Goal: Task Accomplishment & Management: Complete application form

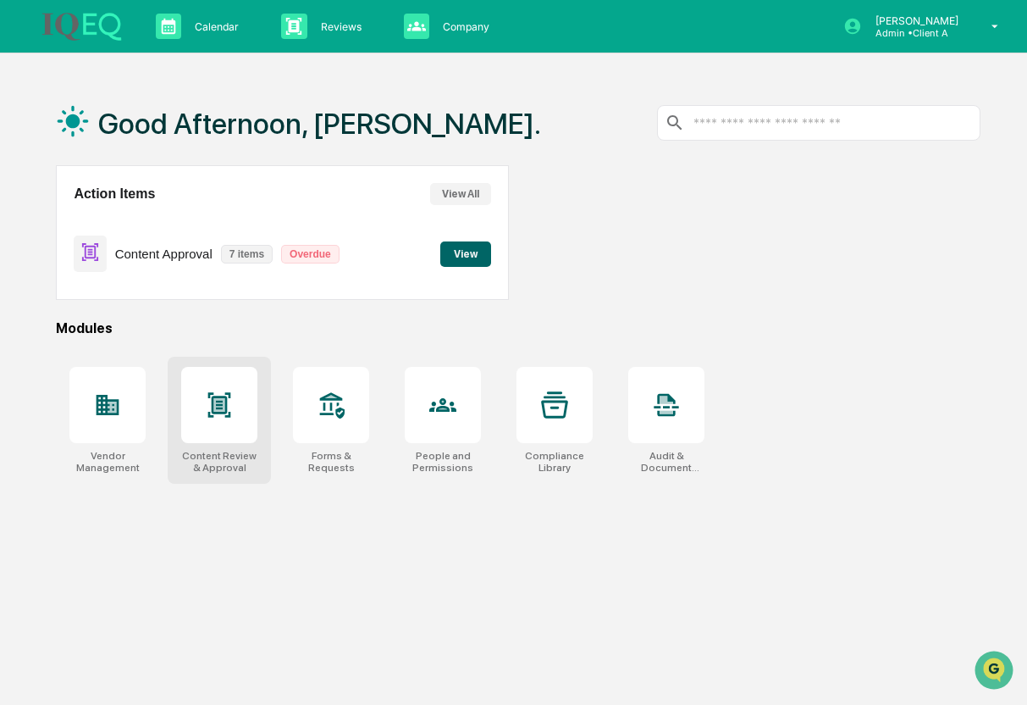
click at [243, 418] on div at bounding box center [219, 405] width 76 height 76
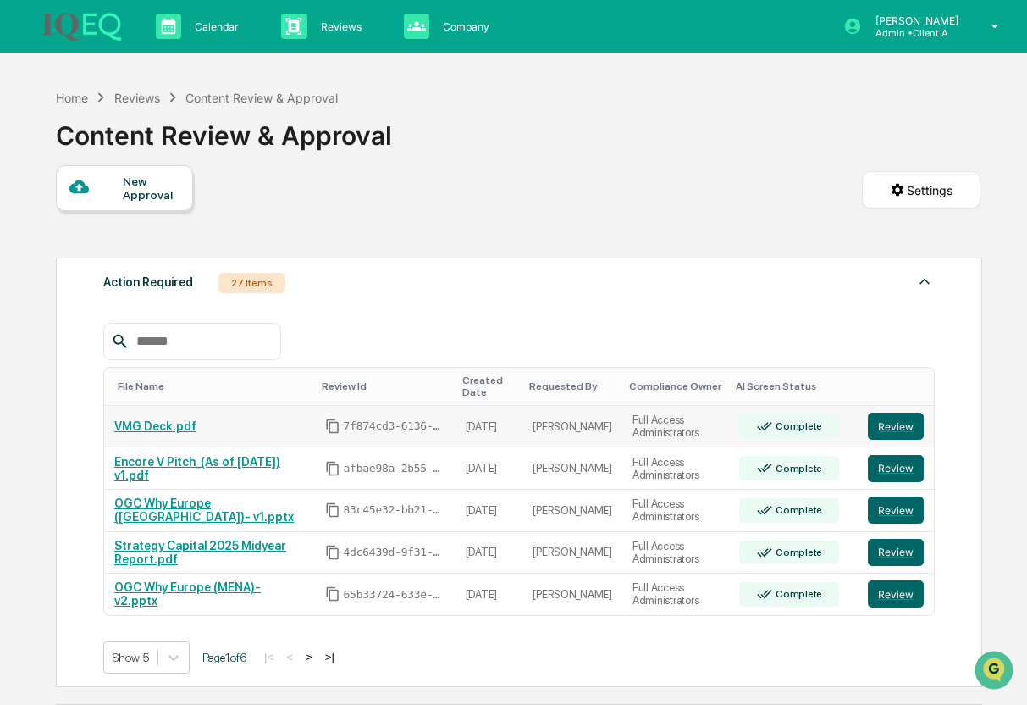
click at [276, 419] on div "VMG Deck.pdf" at bounding box center [209, 426] width 191 height 14
click at [203, 419] on div "VMG Deck.pdf" at bounding box center [209, 426] width 191 height 14
click at [161, 419] on link "VMG Deck.pdf" at bounding box center [155, 426] width 82 height 14
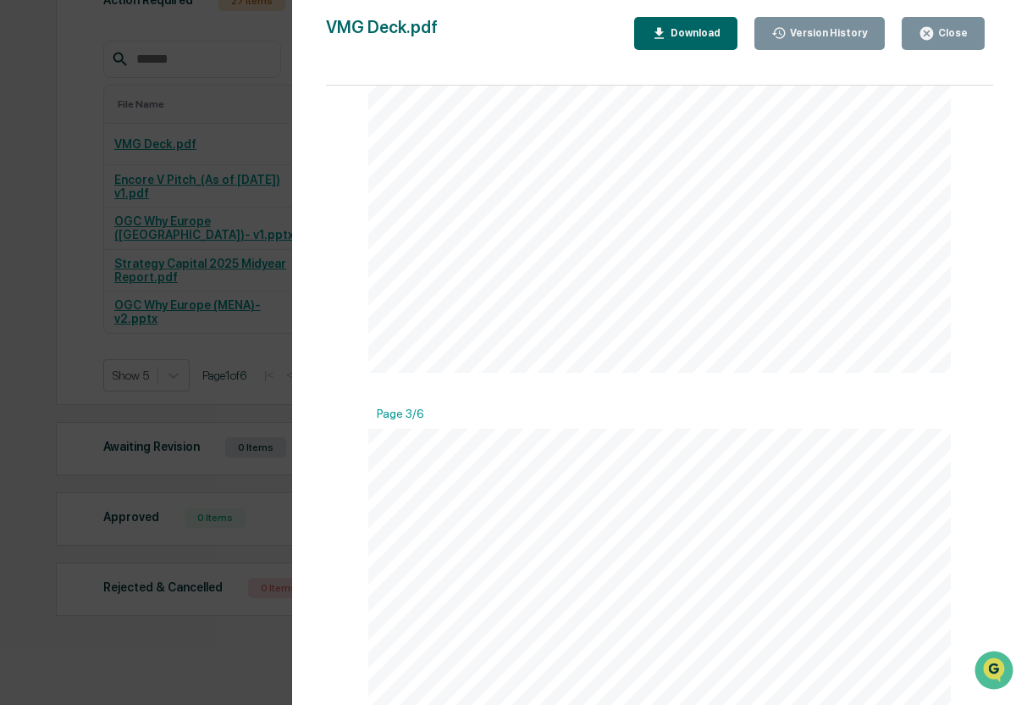
scroll to position [1173, 0]
click at [235, 451] on div "Version History 09/08/2025, 07:04 PM Abby Orr VMG Deck.pdf Close Version Histor…" at bounding box center [513, 352] width 1027 height 705
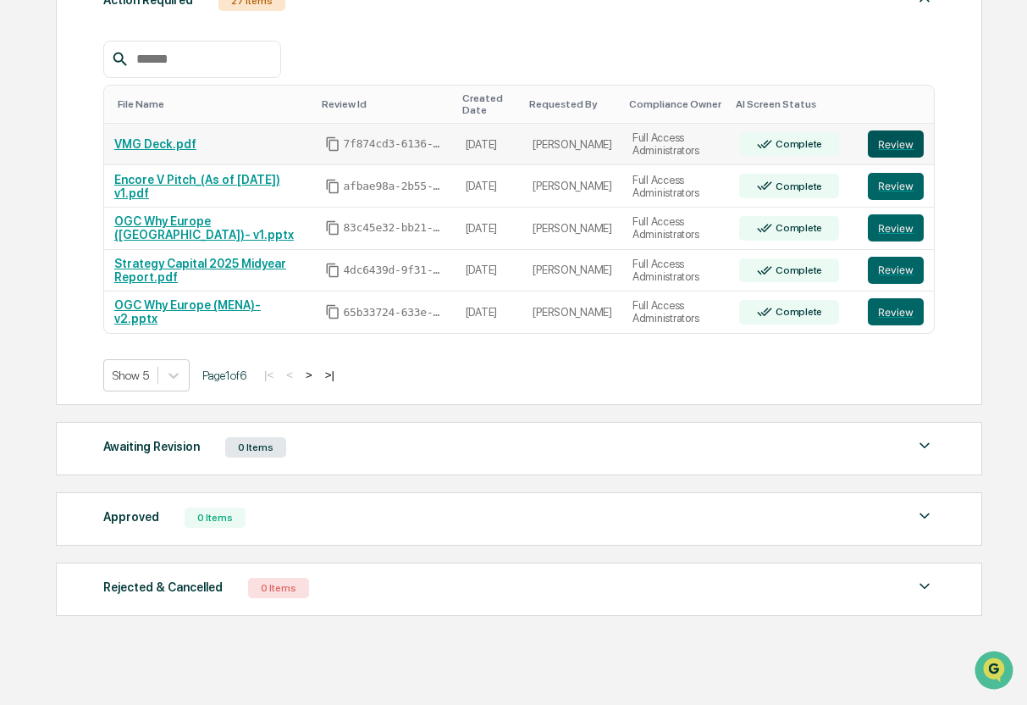
click at [905, 130] on button "Review" at bounding box center [896, 143] width 56 height 27
click at [890, 178] on button "Review" at bounding box center [896, 186] width 56 height 27
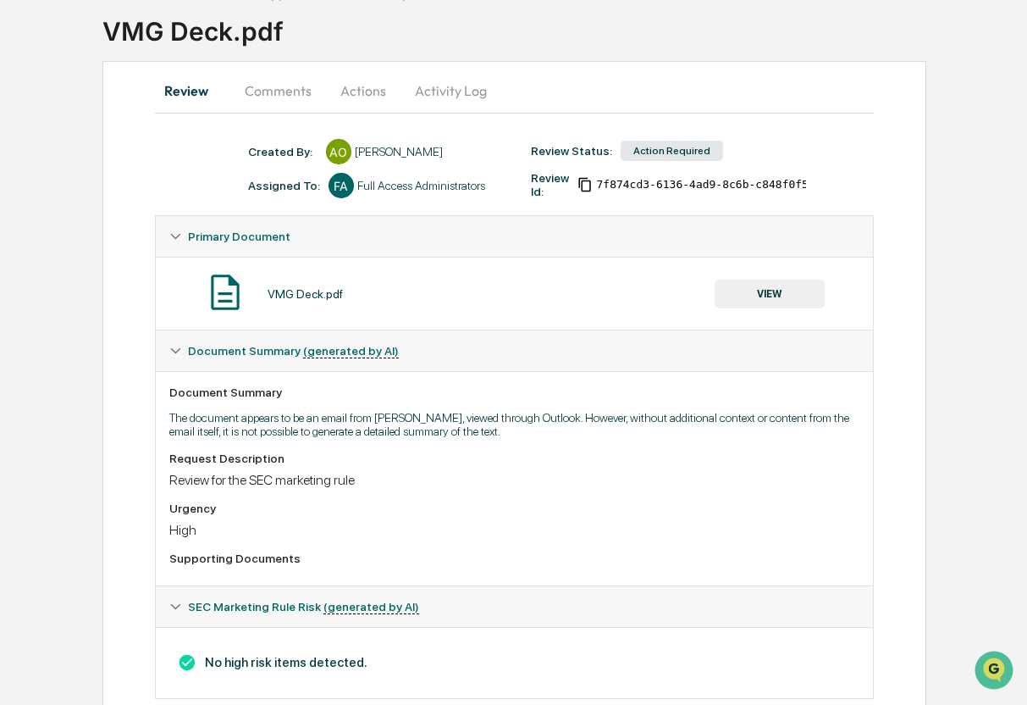
scroll to position [141, 0]
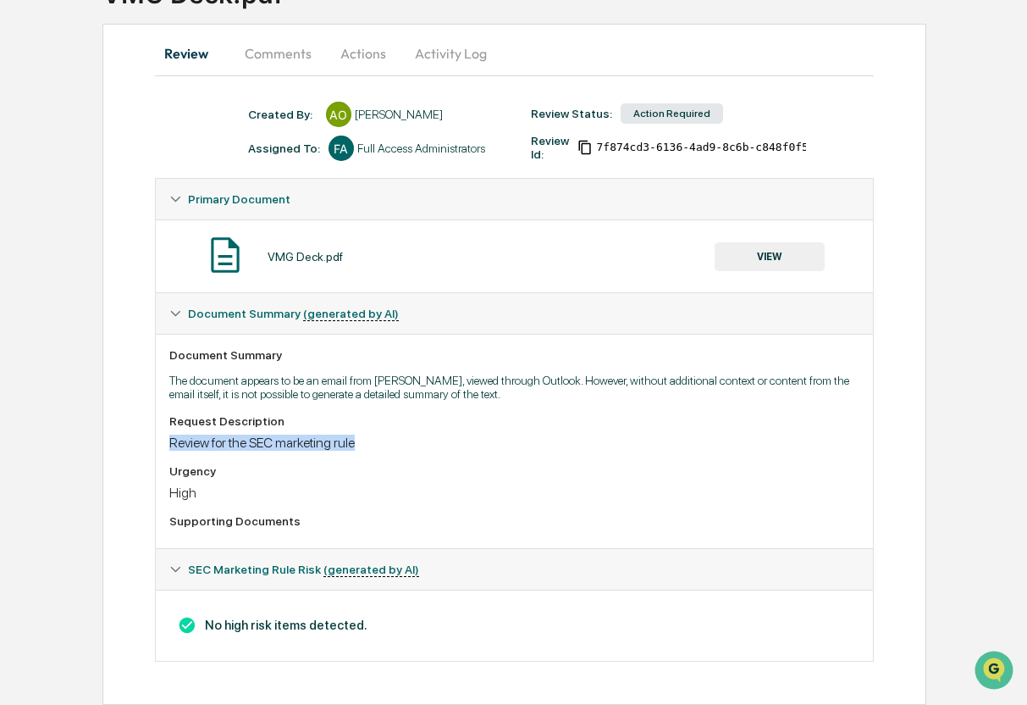
drag, startPoint x: 380, startPoint y: 442, endPoint x: 171, endPoint y: 452, distance: 209.5
click at [171, 452] on div "Request Description Review for the SEC marketing rule Urgency High Supporting D…" at bounding box center [514, 474] width 690 height 120
copy div "Review for the SEC marketing rule"
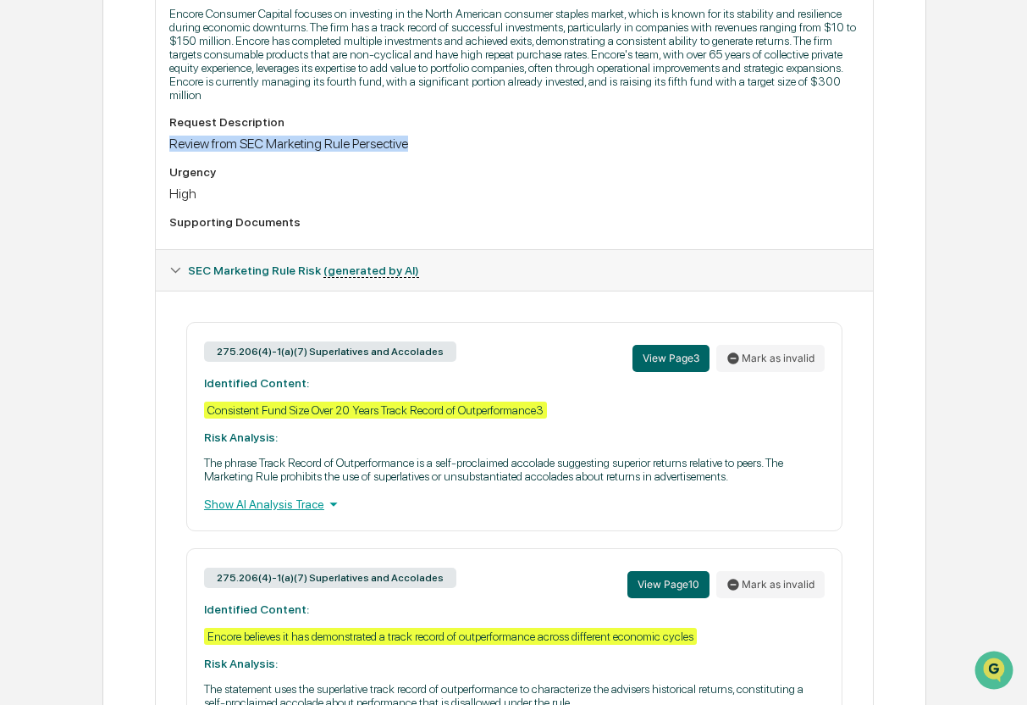
drag, startPoint x: 424, startPoint y: 143, endPoint x: 158, endPoint y: 141, distance: 265.1
click at [158, 141] on div "Document Summary Encore Consumer Capital focuses on investing in the North Amer…" at bounding box center [514, 108] width 717 height 282
copy div "Review from SEC Marketing Rule Persective"
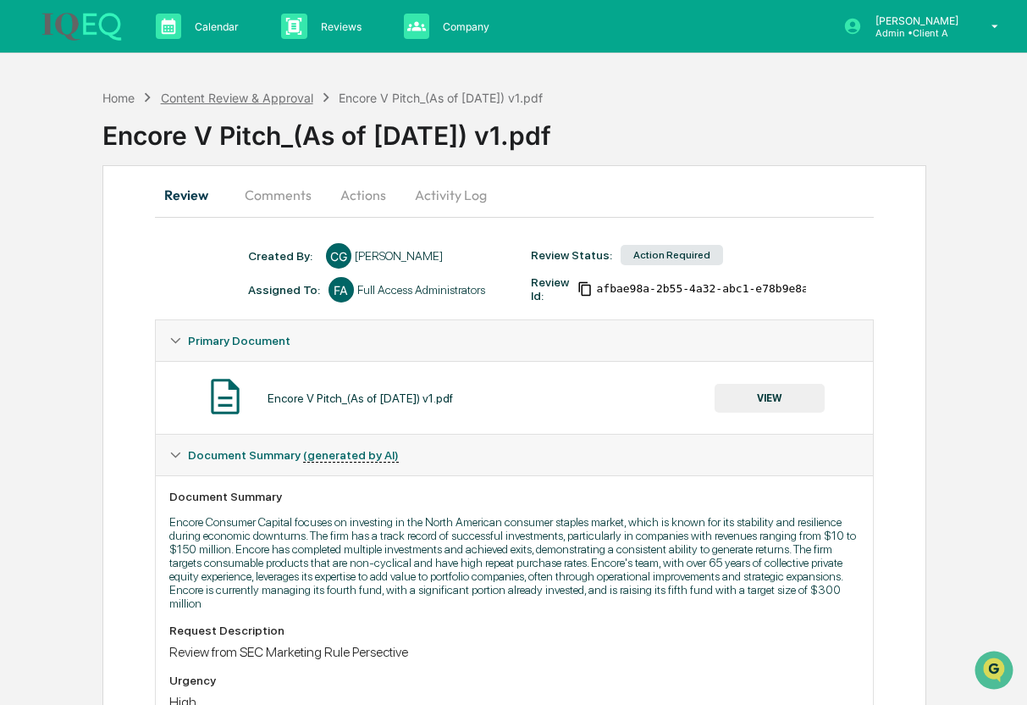
click at [215, 91] on div "Content Review & Approval" at bounding box center [237, 98] width 152 height 14
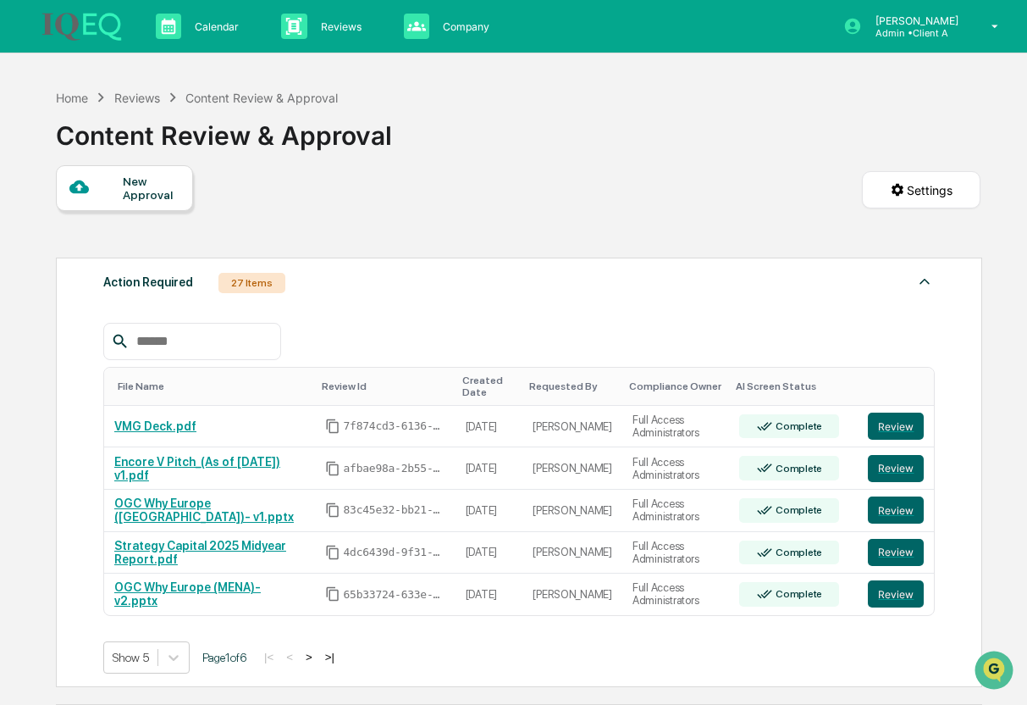
click at [142, 184] on div "New Approval" at bounding box center [151, 187] width 57 height 27
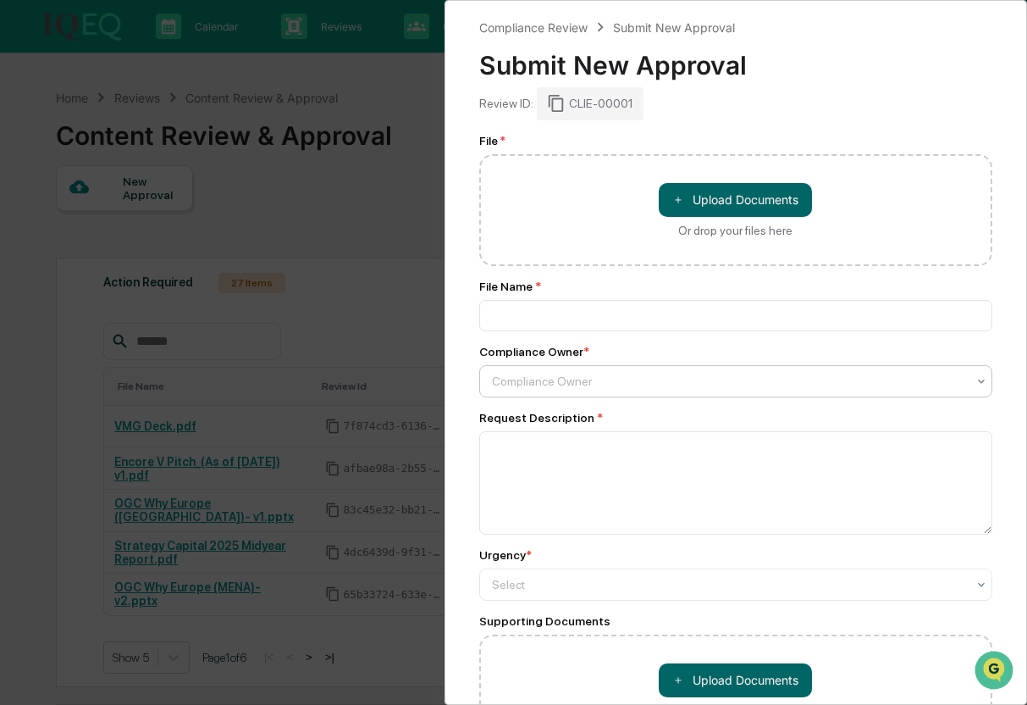
click at [552, 375] on div at bounding box center [729, 381] width 475 height 17
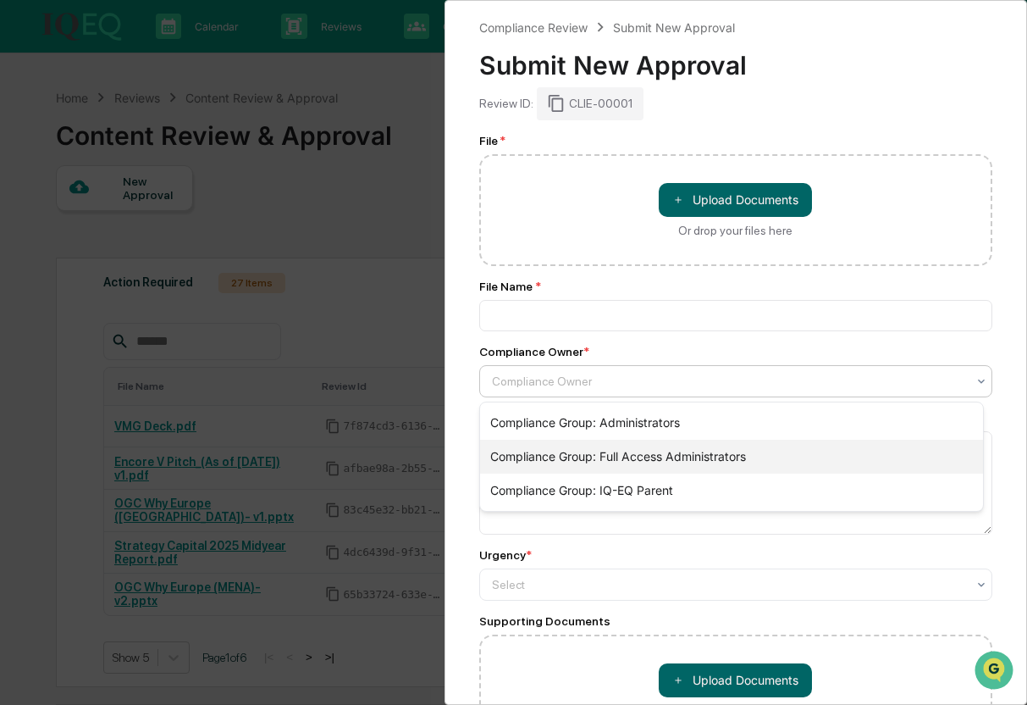
click at [584, 449] on div "Compliance Group: Full Access Administrators" at bounding box center [732, 457] width 504 height 34
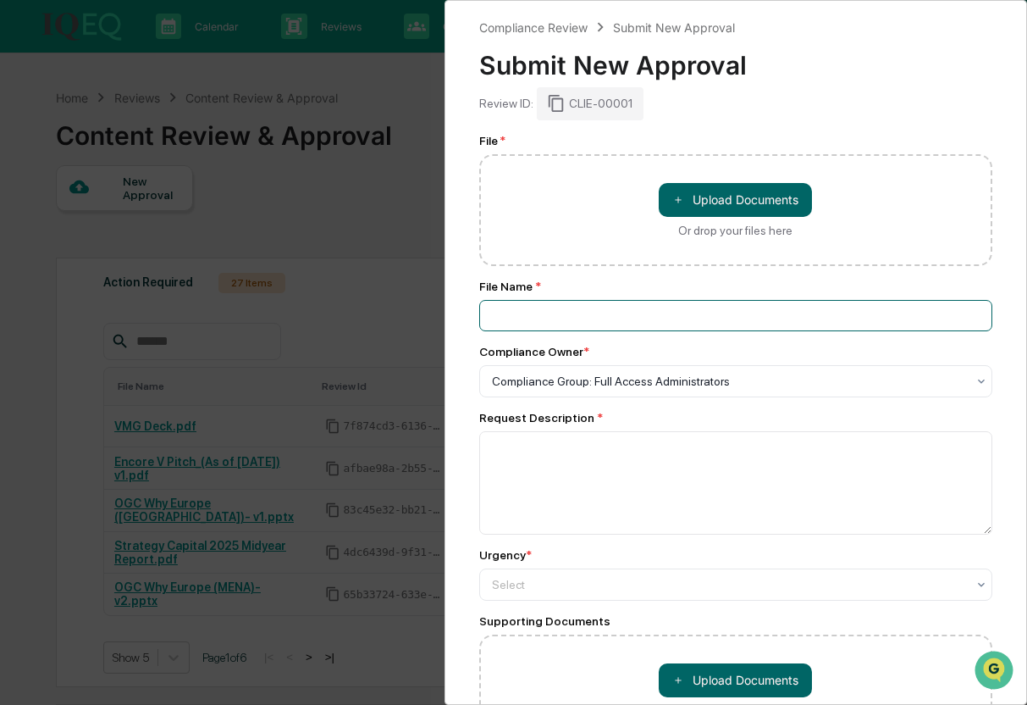
click at [574, 313] on input at bounding box center [736, 315] width 514 height 31
click at [578, 318] on input at bounding box center [736, 315] width 514 height 31
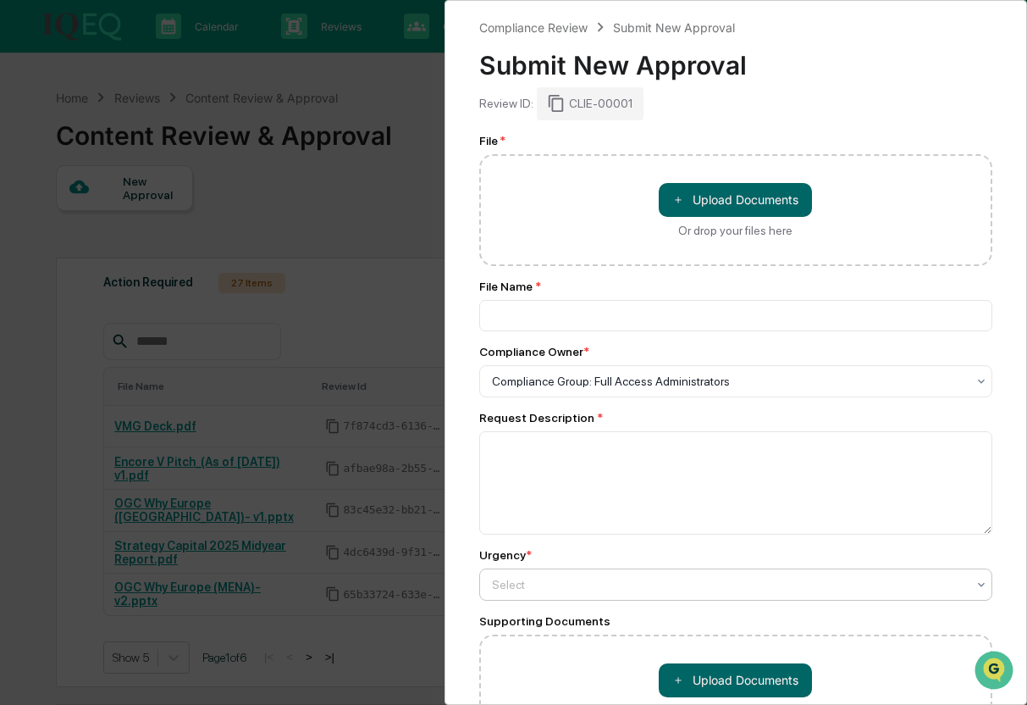
click at [522, 593] on div at bounding box center [729, 584] width 475 height 17
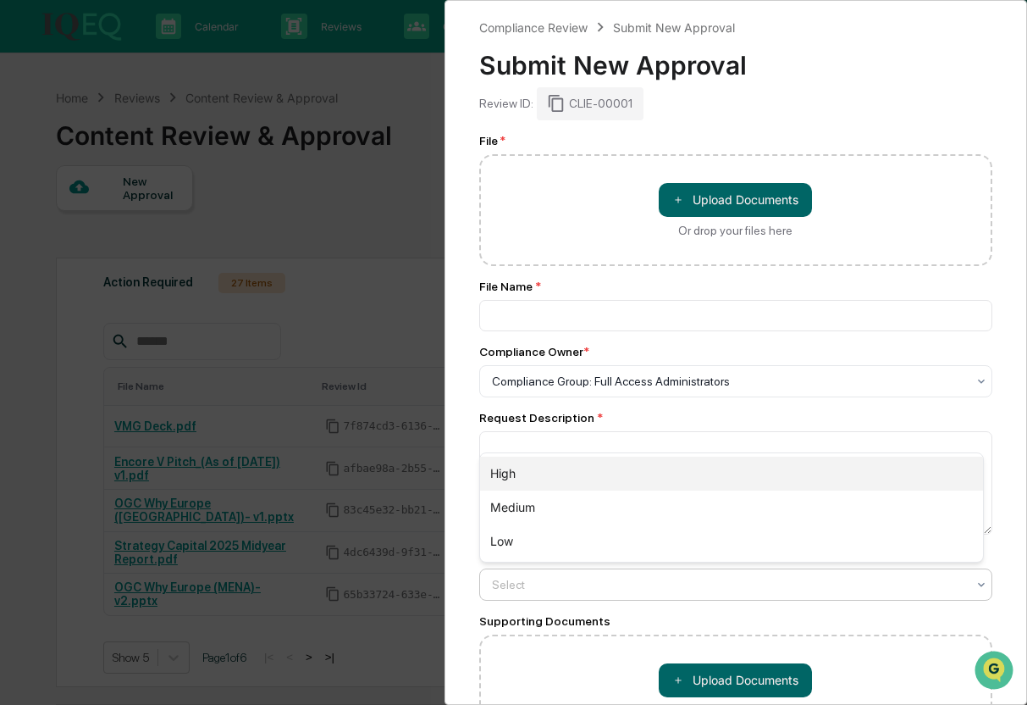
click at [550, 468] on div "High" at bounding box center [732, 474] width 504 height 34
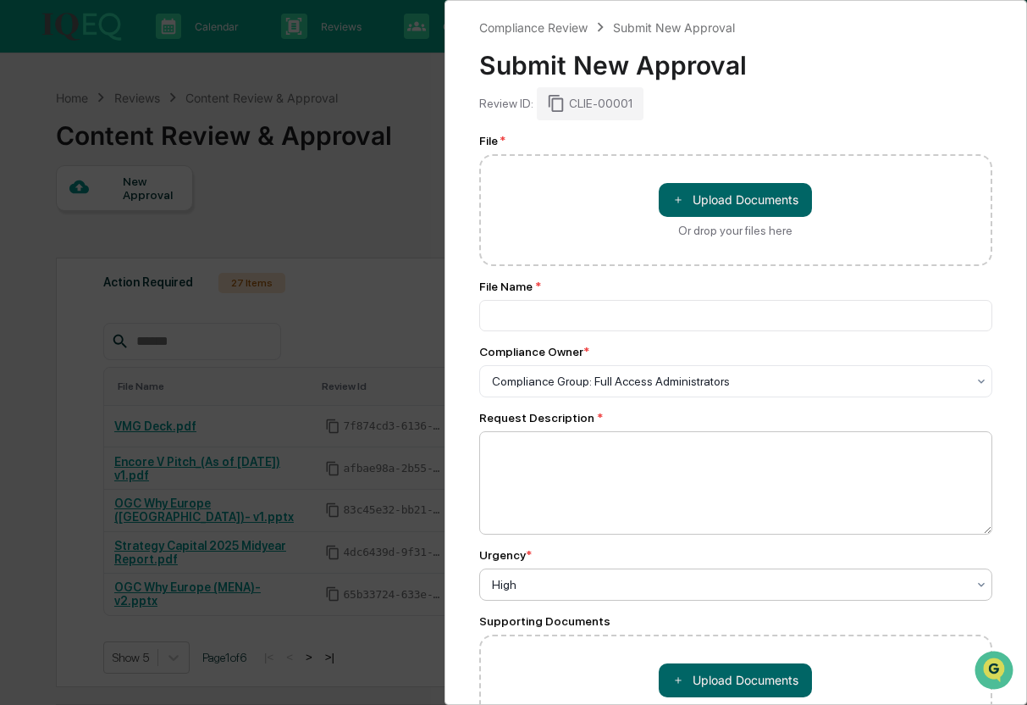
scroll to position [125, 0]
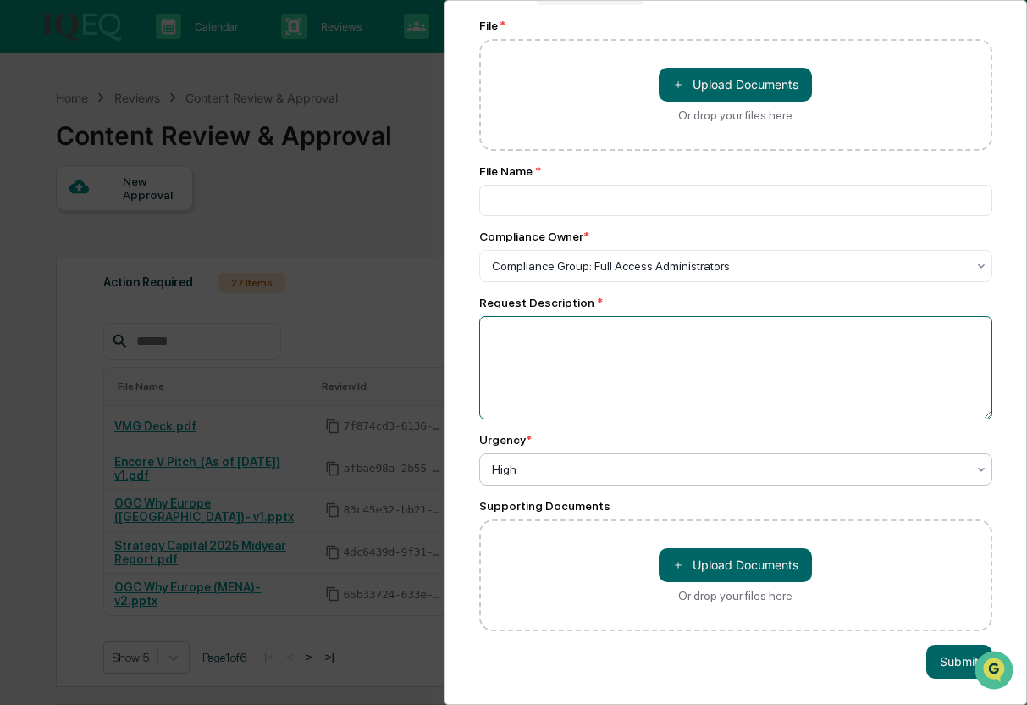
click at [590, 353] on textarea at bounding box center [736, 367] width 514 height 103
paste textarea "**********"
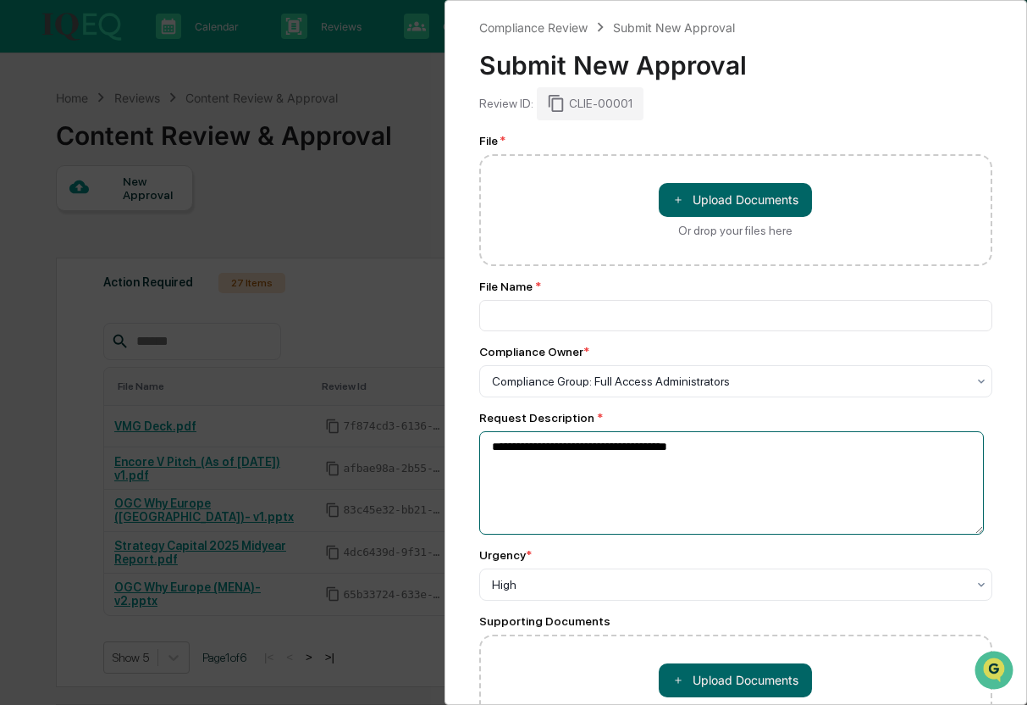
click at [689, 470] on textarea "**********" at bounding box center [732, 482] width 506 height 103
type textarea "**********"
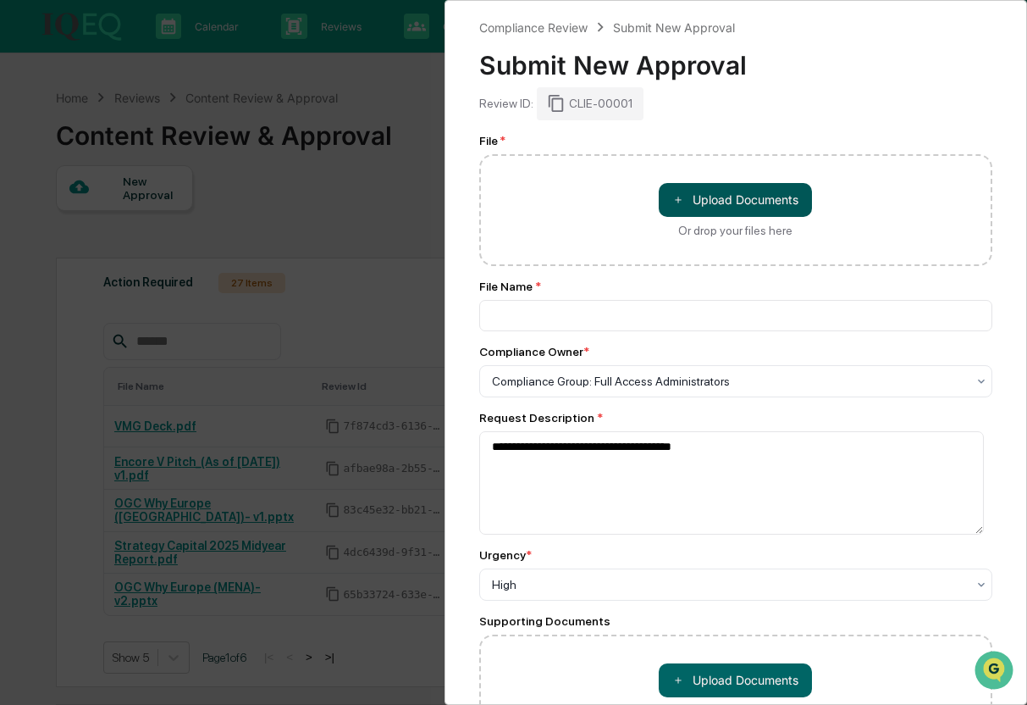
click at [761, 200] on button "＋ Upload Documents" at bounding box center [735, 200] width 153 height 34
type input "**********"
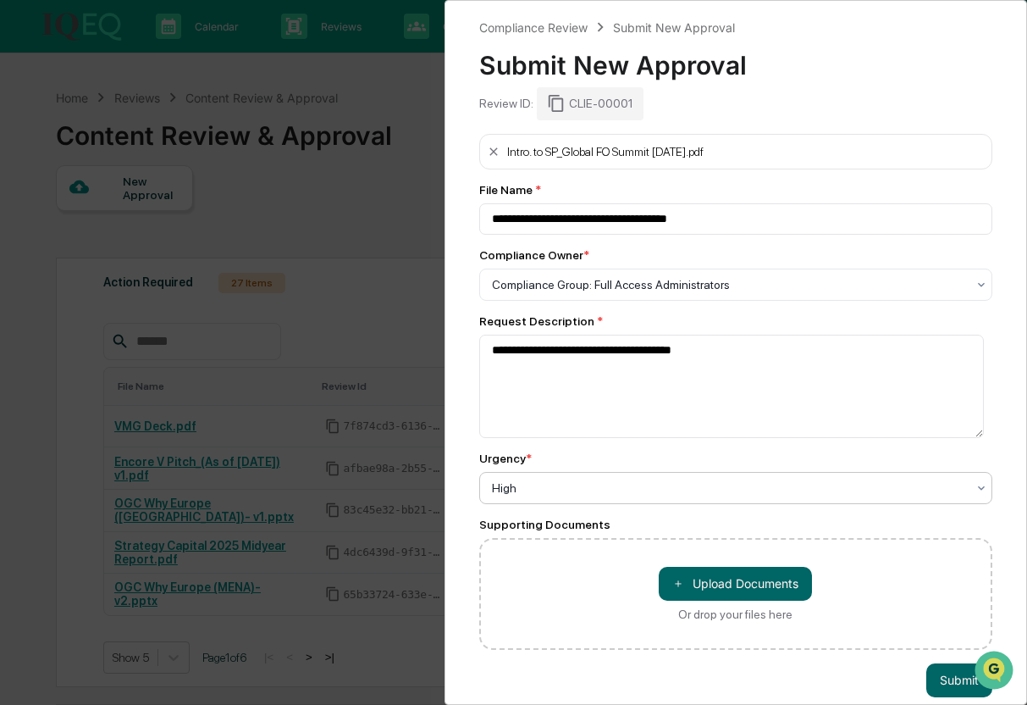
scroll to position [28, 0]
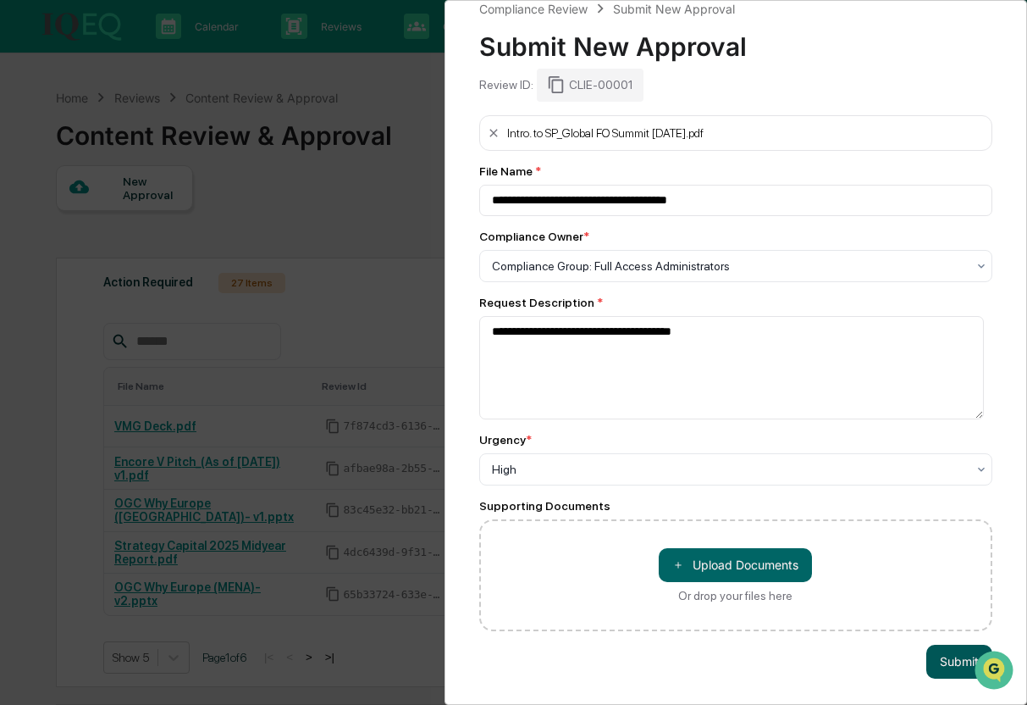
click at [964, 667] on button "Submit" at bounding box center [960, 662] width 66 height 34
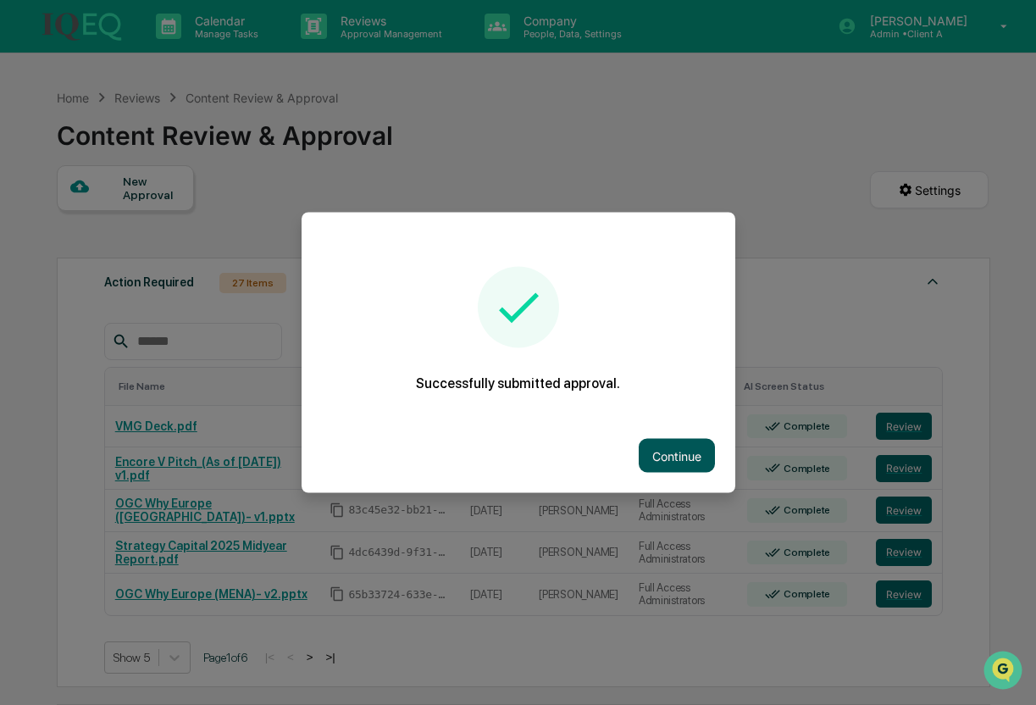
click at [690, 459] on button "Continue" at bounding box center [677, 456] width 76 height 34
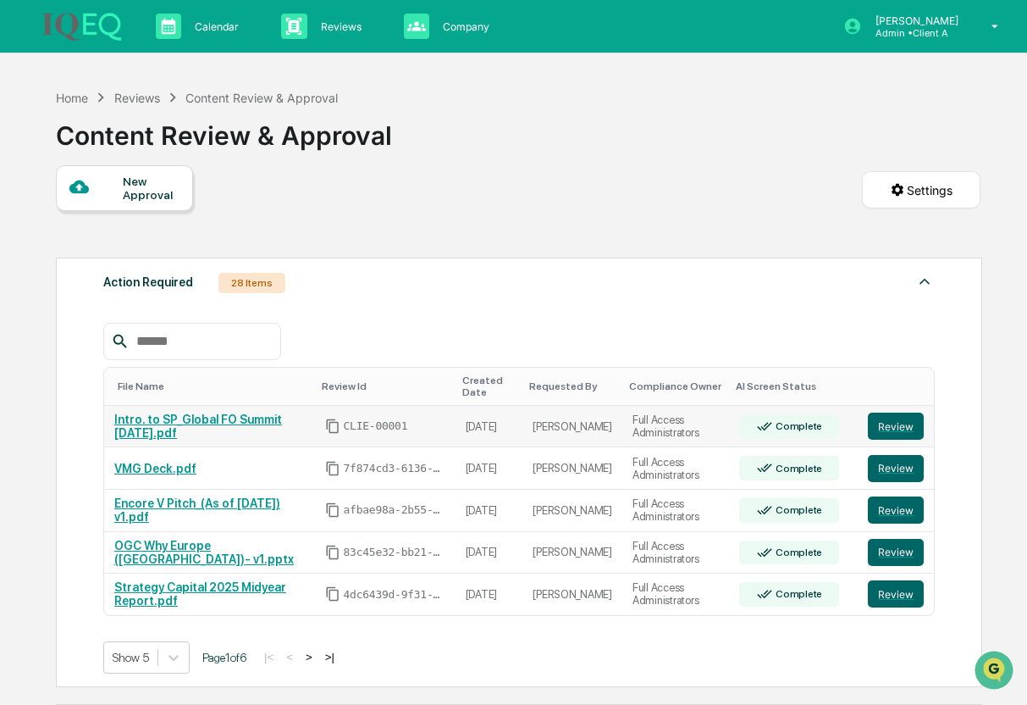
click at [235, 412] on link "Intro. to SP_Global FO Summit [DATE].pdf" at bounding box center [198, 425] width 168 height 27
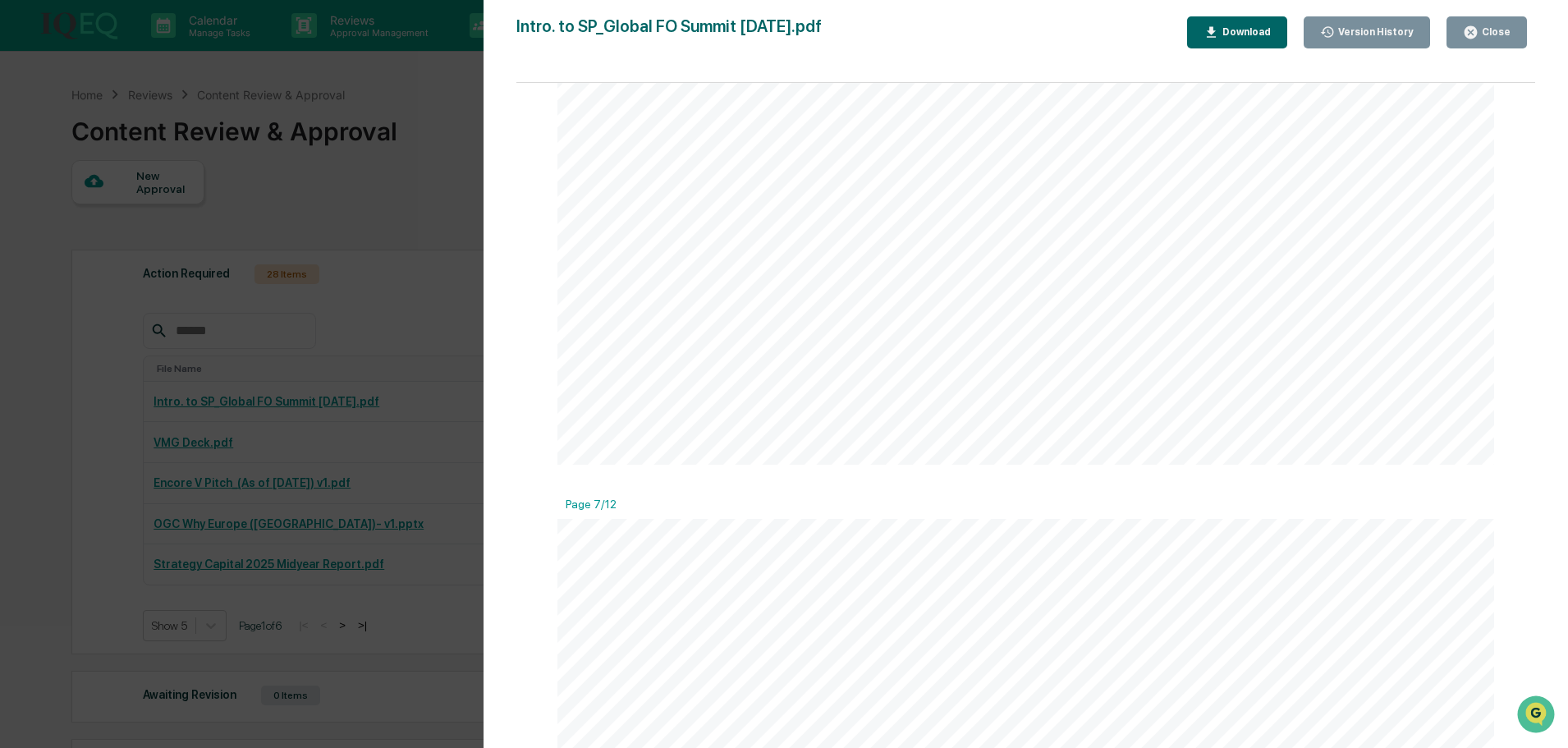
scroll to position [3200, 0]
click at [419, 404] on div "Version History [DATE] 07:13 PM [PERSON_NAME] Intro. to SP_Global FO Summit [DA…" at bounding box center [784, 374] width 1568 height 748
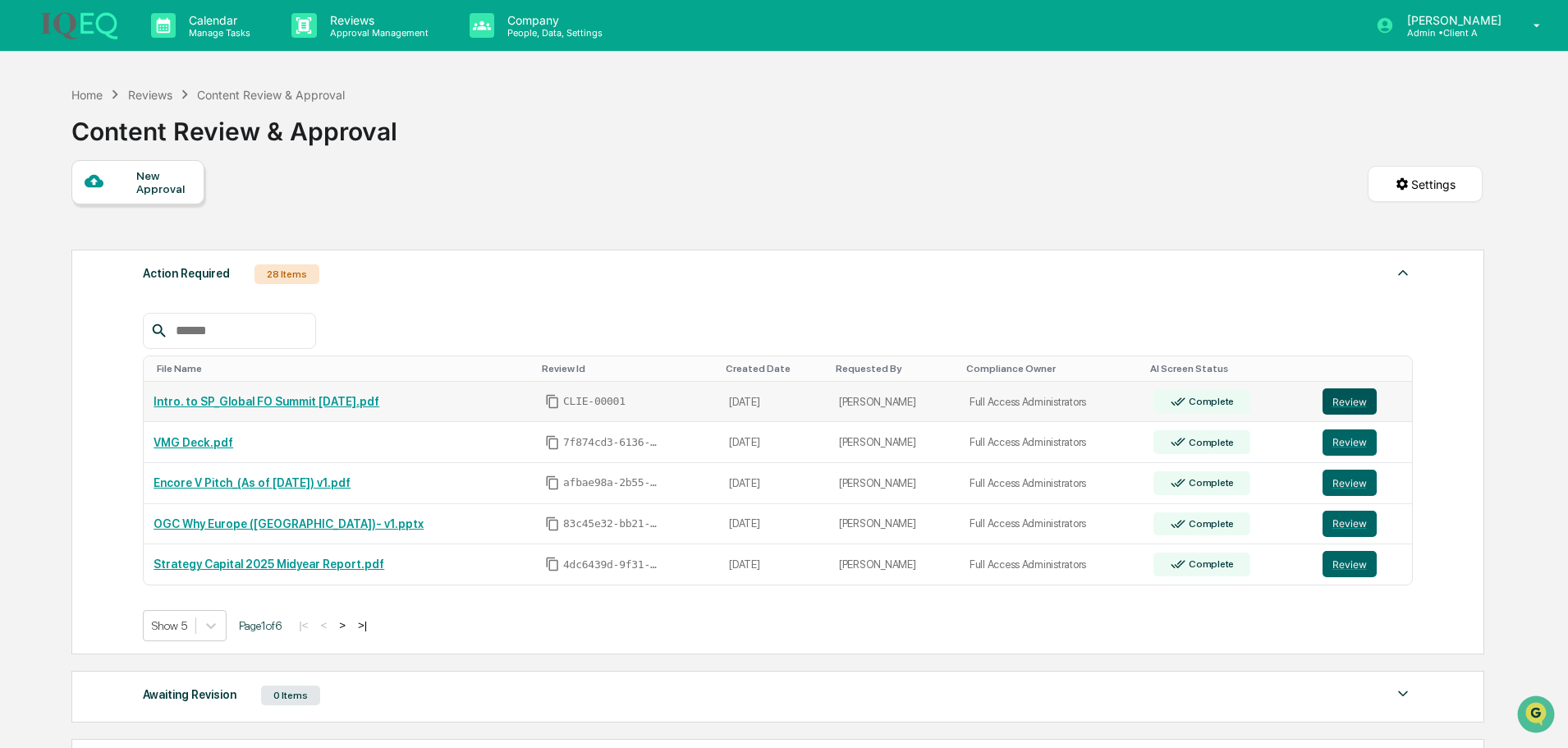
click at [995, 399] on button "Review" at bounding box center [1350, 401] width 54 height 26
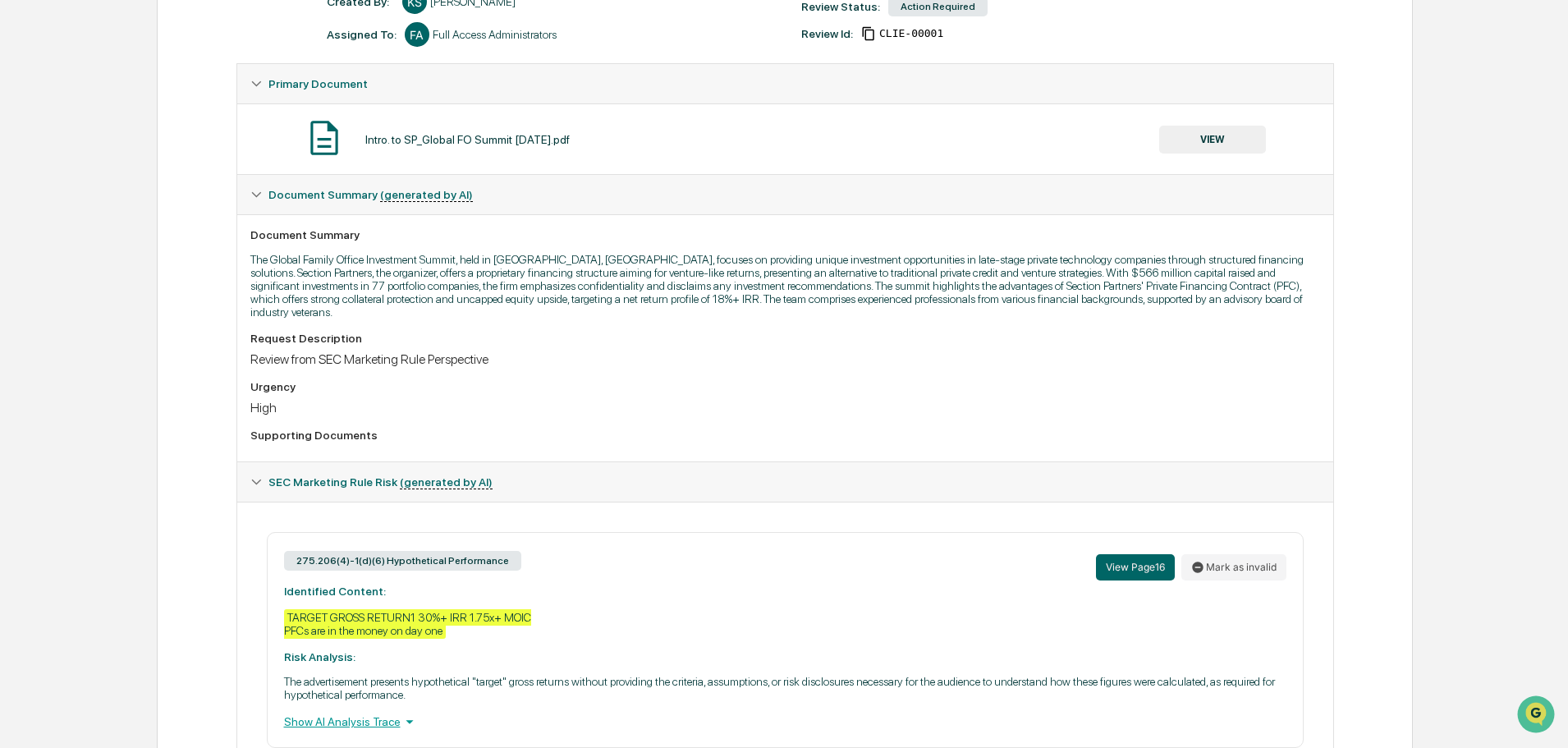
scroll to position [492, 0]
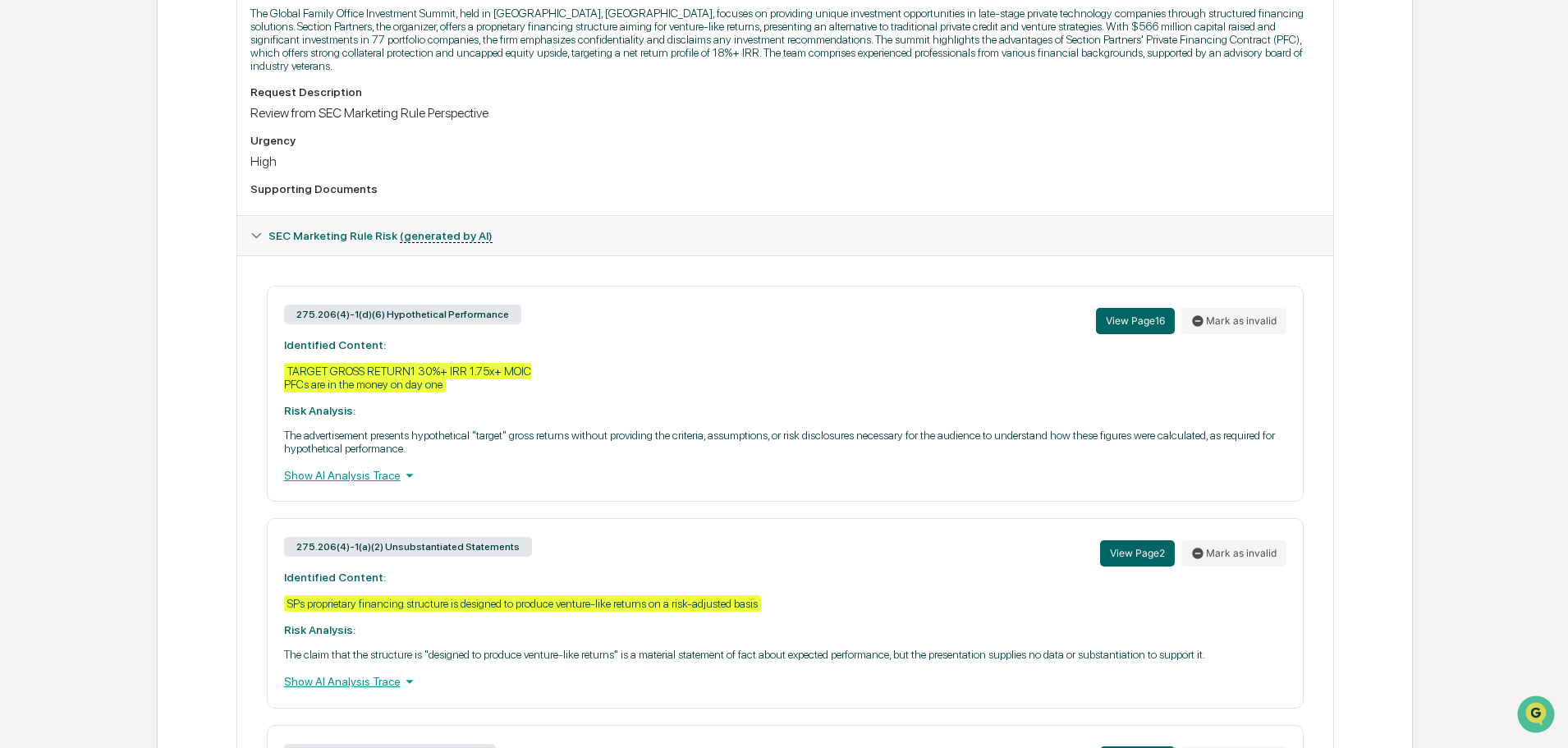
click at [386, 466] on div "Show AI Analysis Trace" at bounding box center [785, 475] width 1002 height 18
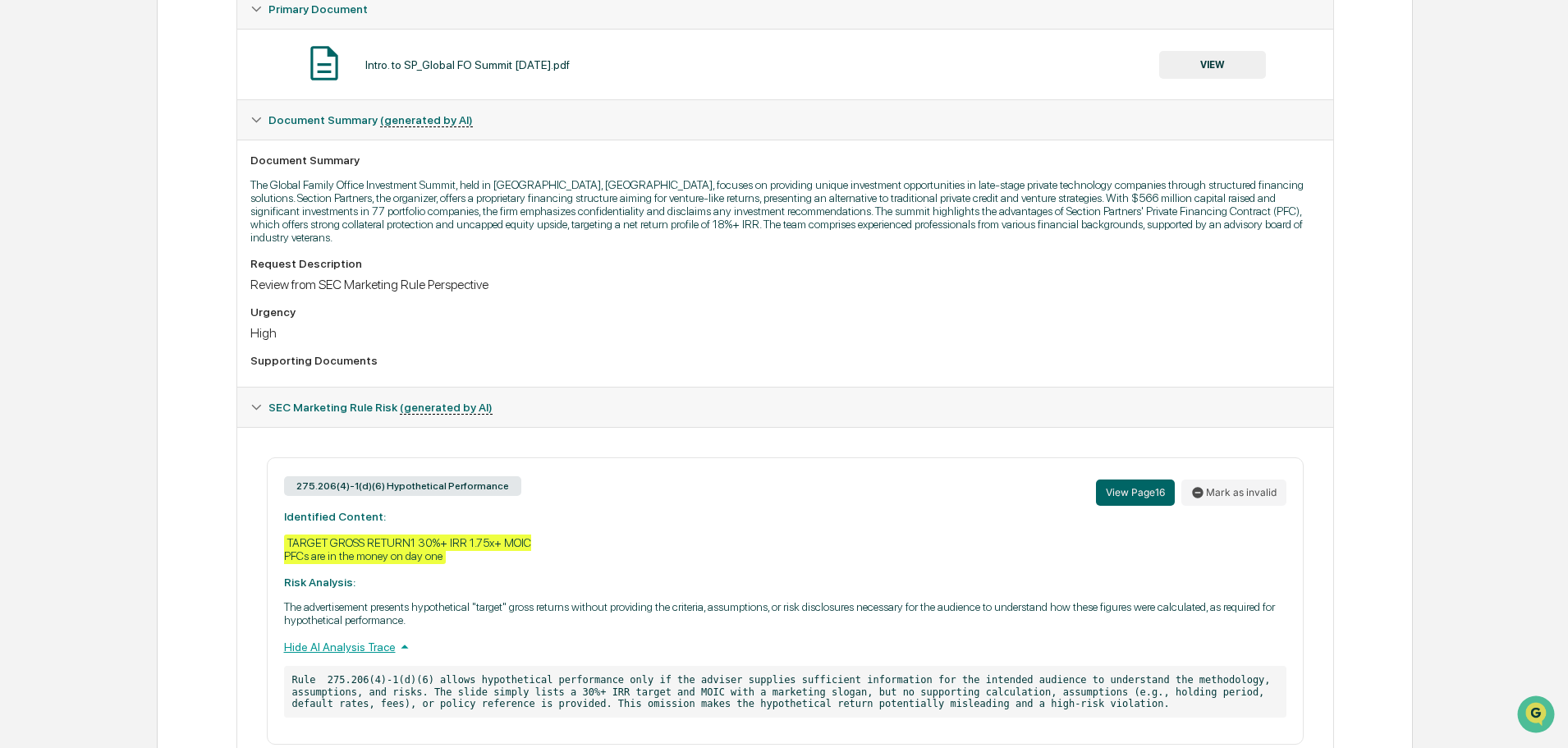
scroll to position [11, 0]
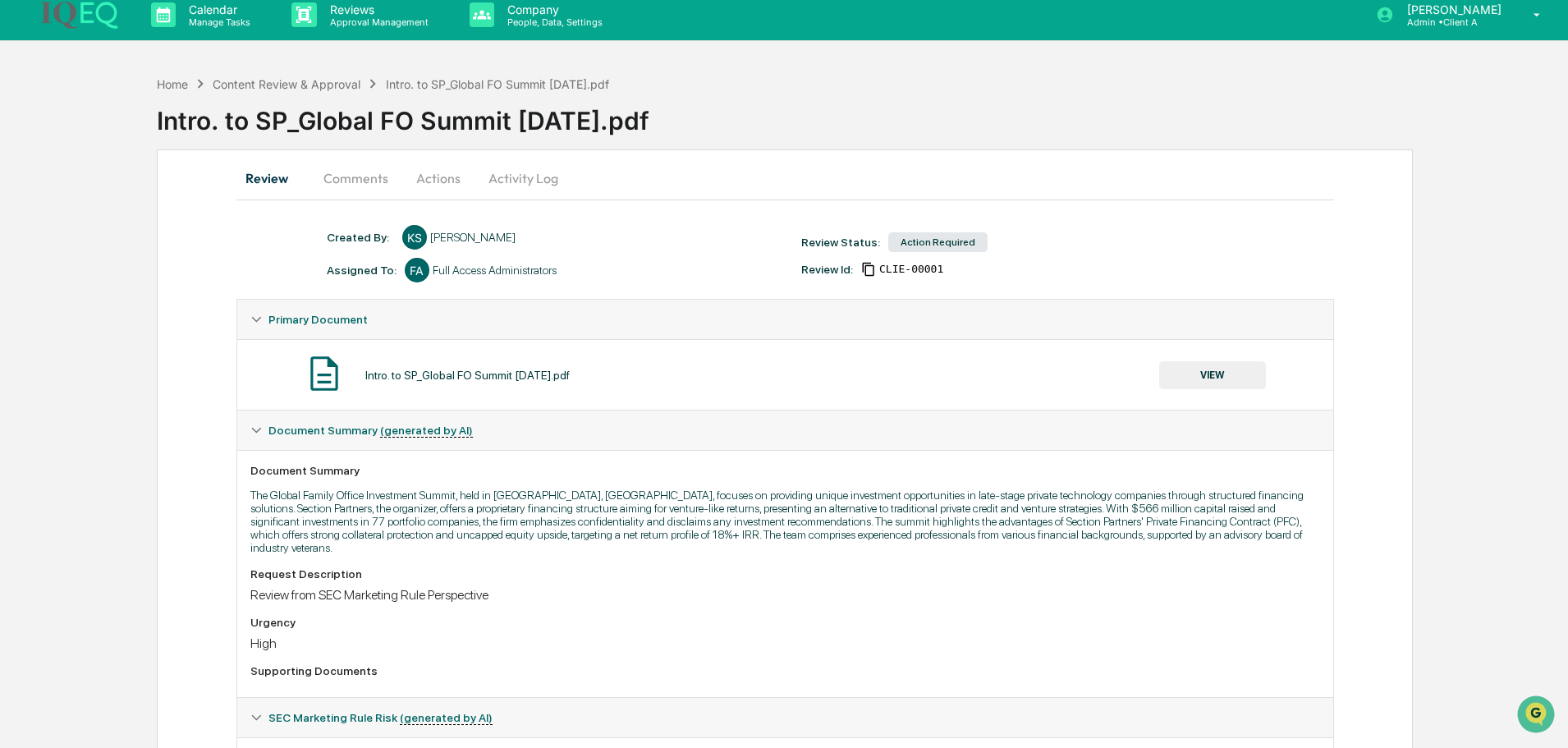
click at [1198, 393] on div "Intro. to SP_Global FO Summit [DATE].pdf VIEW" at bounding box center [785, 374] width 1070 height 44
click at [1201, 383] on button "VIEW" at bounding box center [1212, 375] width 107 height 28
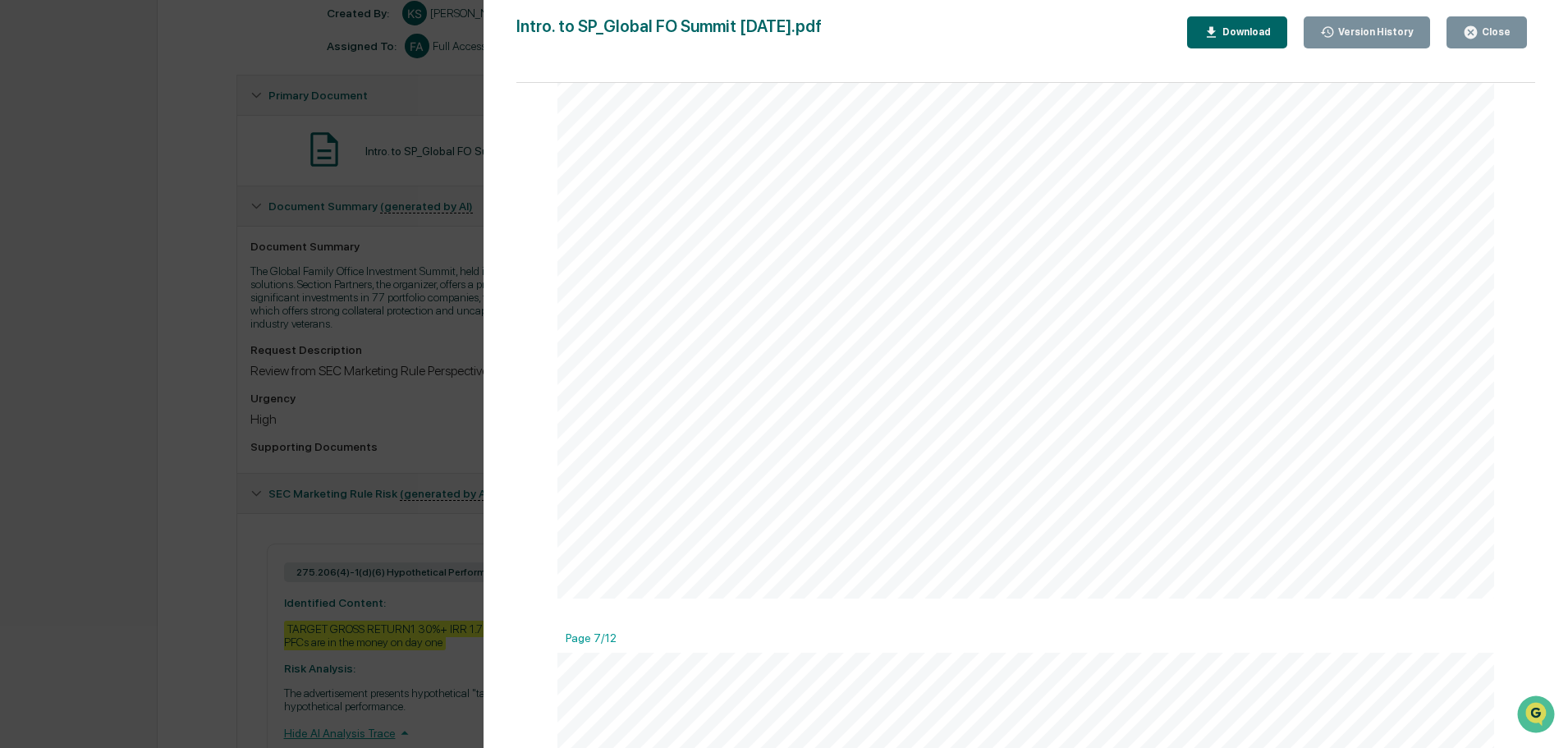
scroll to position [257, 0]
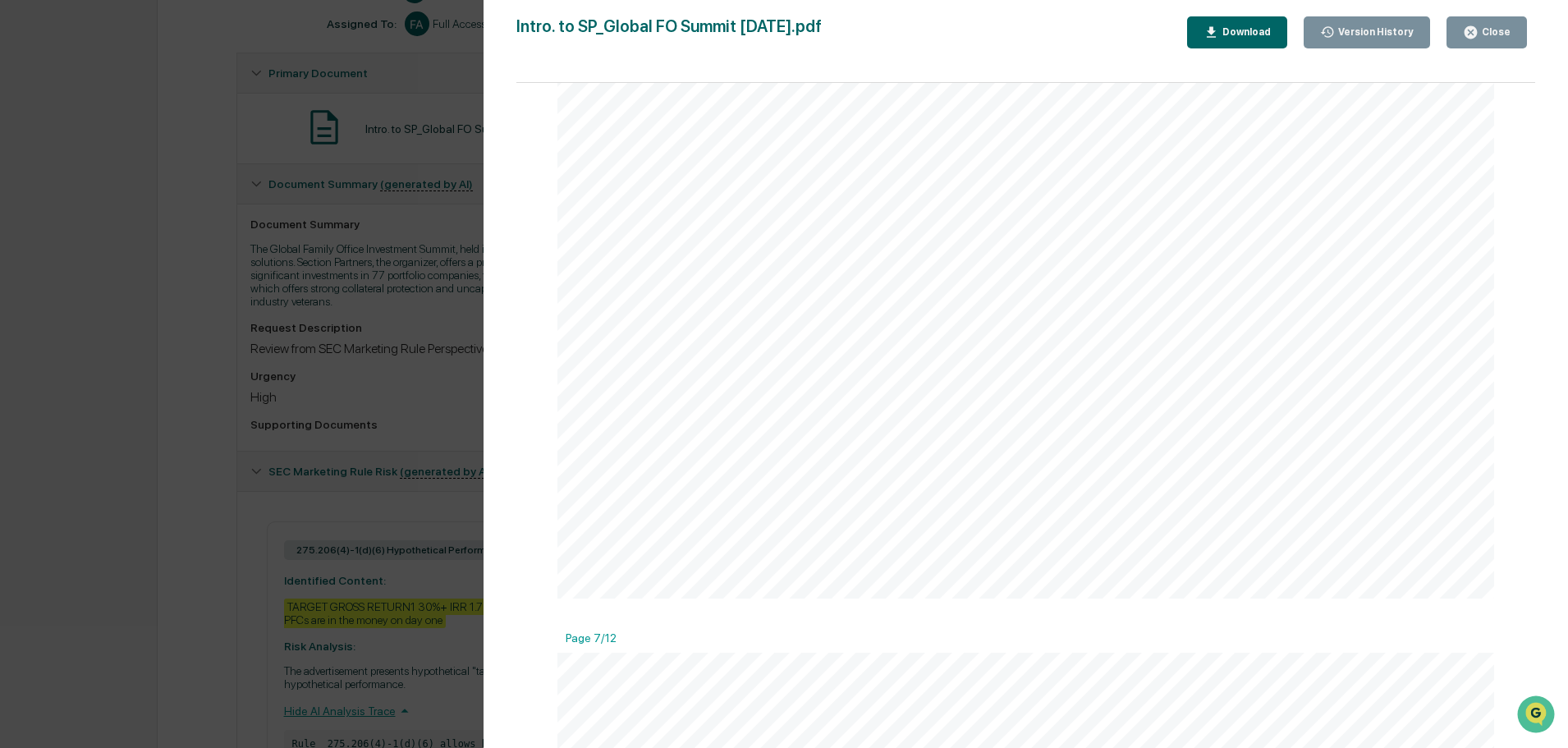
click at [190, 458] on div "Version History [DATE] 07:13 PM [PERSON_NAME] Intro. to SP_Global FO Summit [DA…" at bounding box center [784, 374] width 1568 height 748
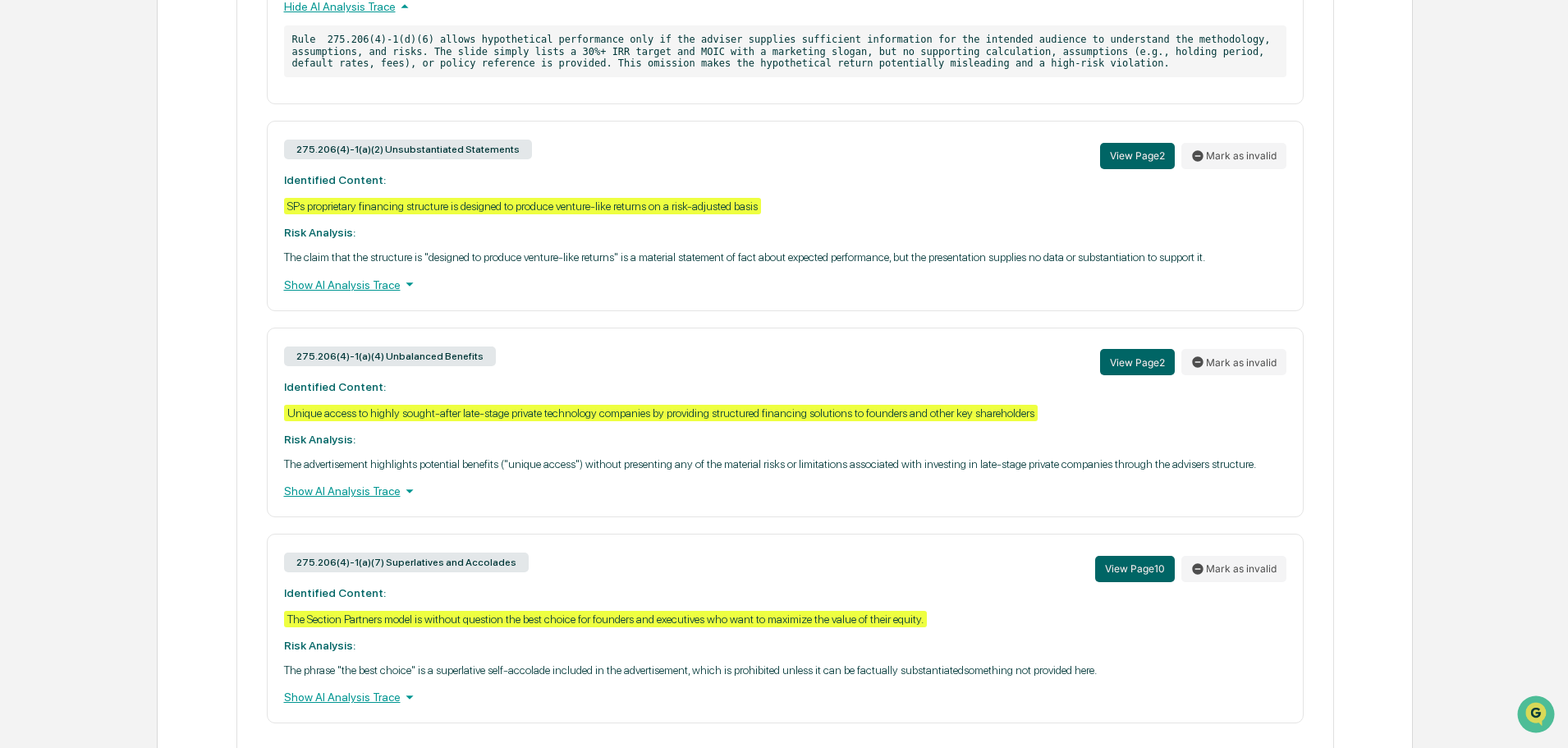
scroll to position [995, 0]
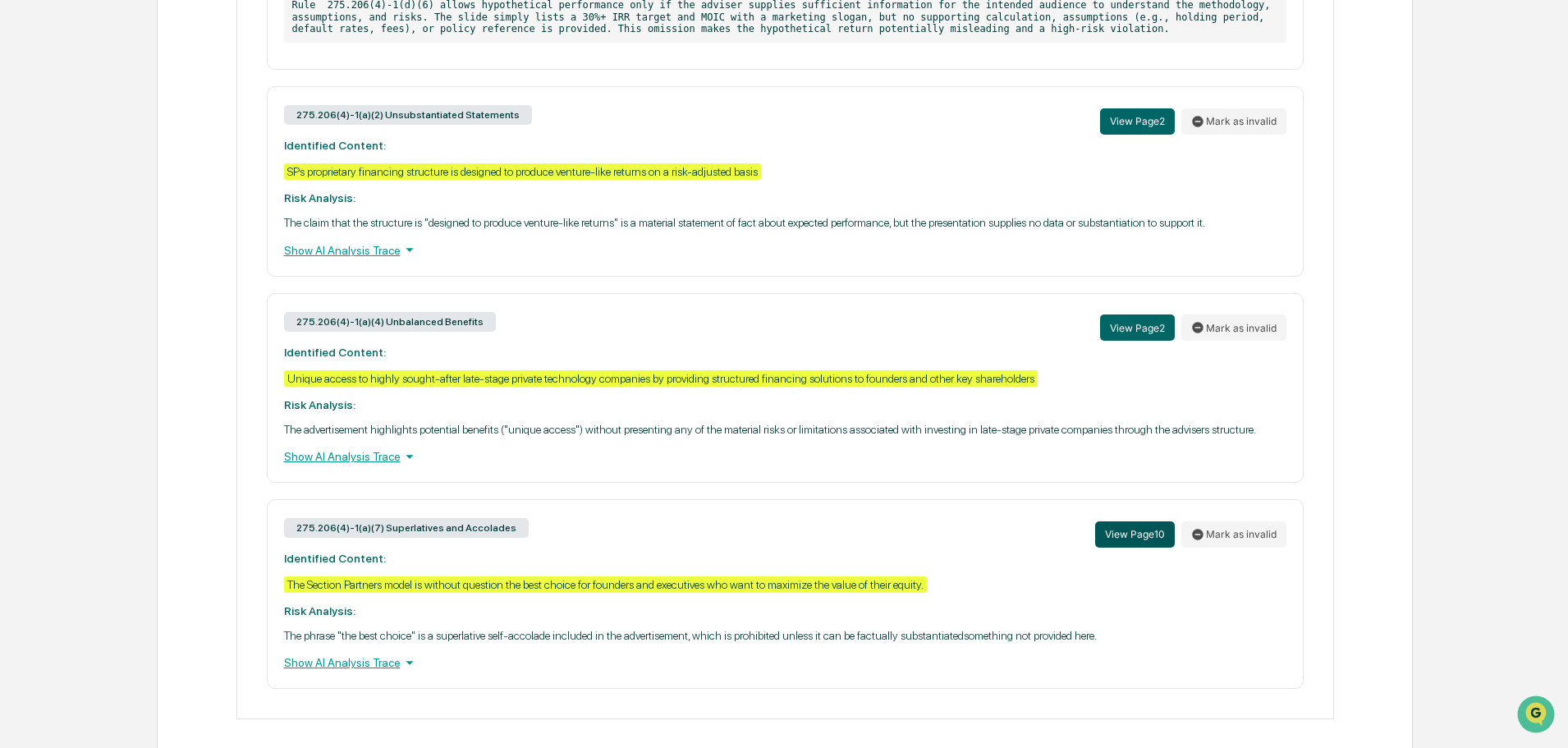
click at [1125, 526] on button "View Page 10" at bounding box center [1135, 534] width 79 height 26
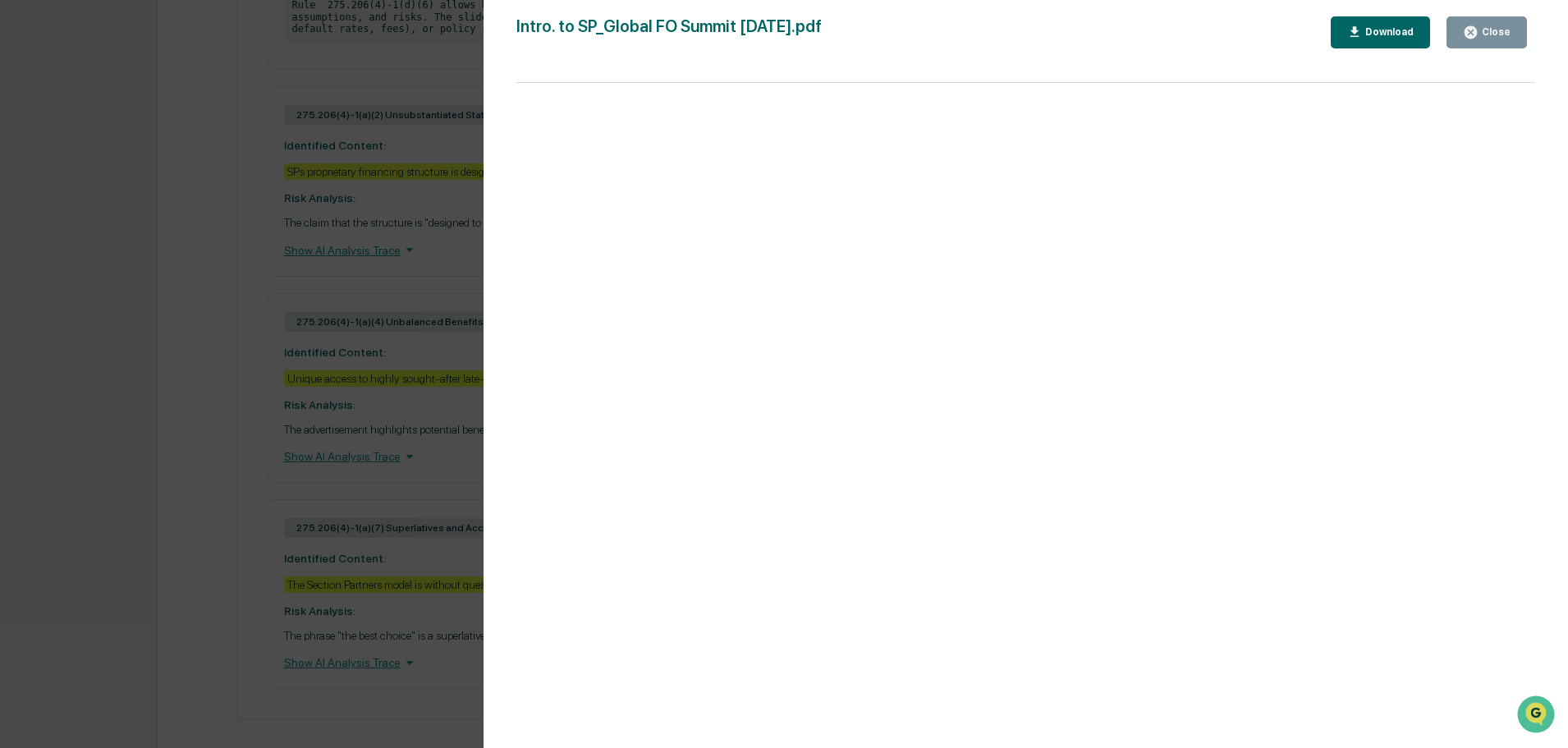
click at [174, 513] on div "Version History [DATE] 07:13 PM [PERSON_NAME] Intro. to SP_Global FO Summit [DA…" at bounding box center [784, 374] width 1568 height 748
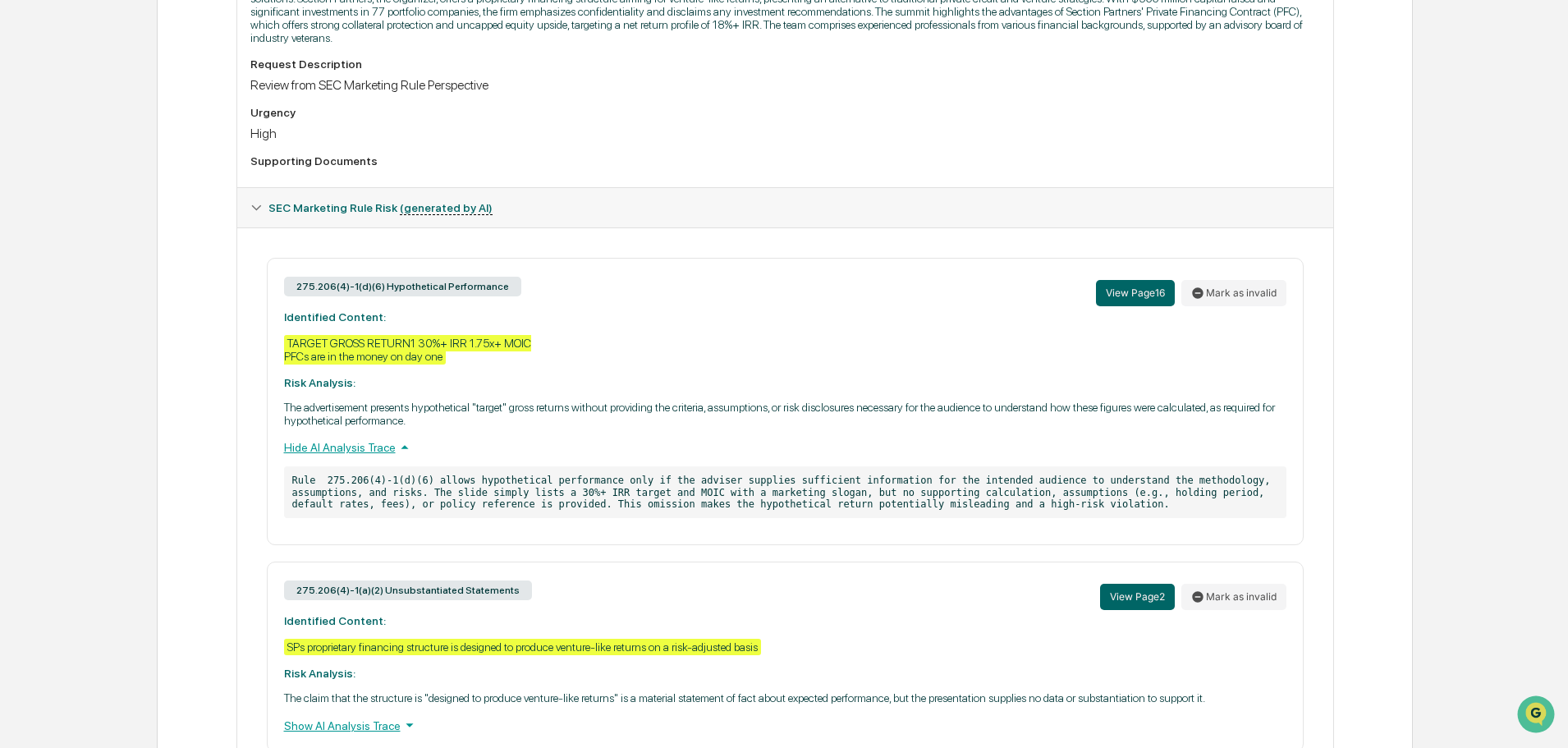
scroll to position [503, 0]
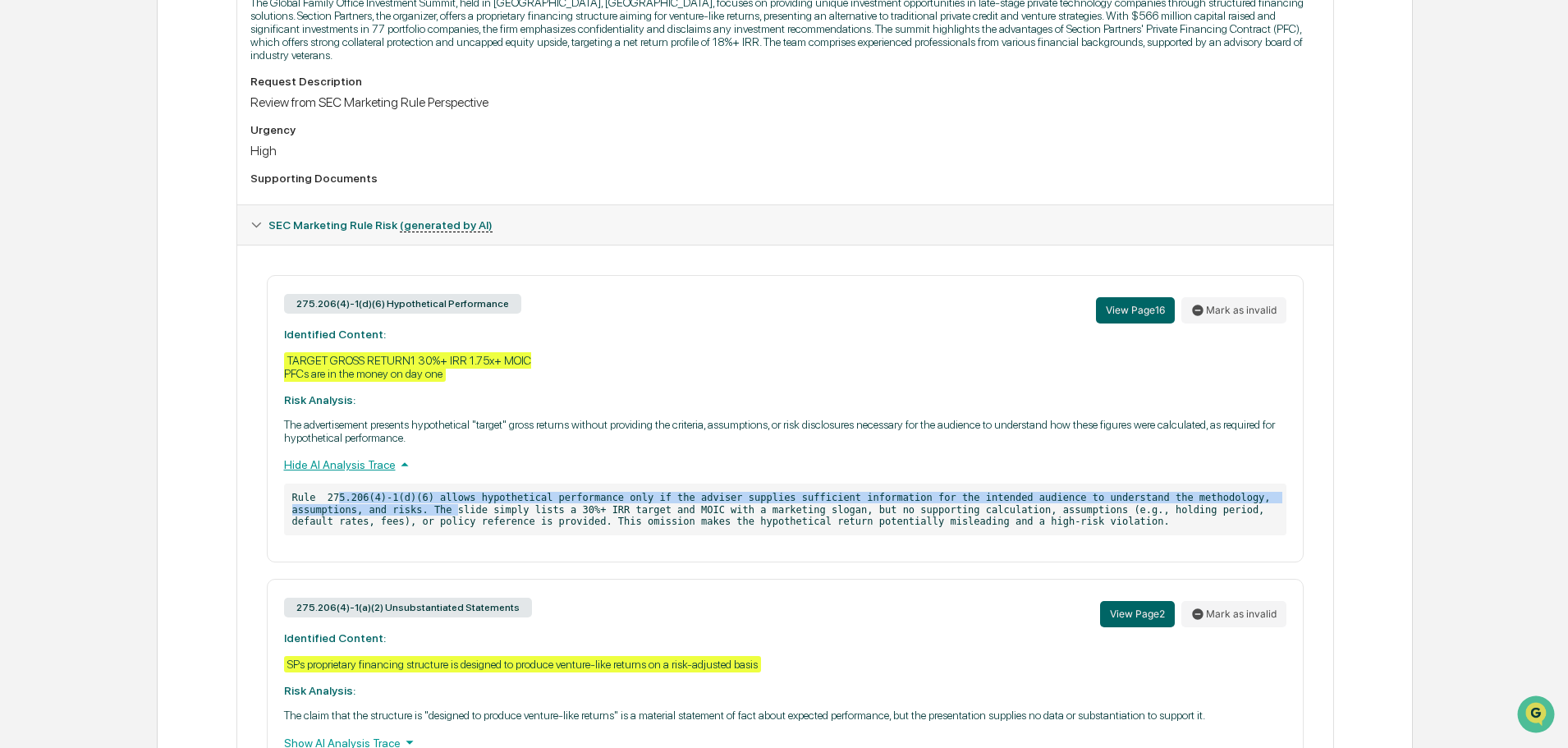
drag, startPoint x: 372, startPoint y: 493, endPoint x: 399, endPoint y: 491, distance: 27.1
click at [388, 493] on p "Rule 275.206(4)-1(d)(6) allows hypothetical performance only if the adviser sup…" at bounding box center [785, 509] width 1002 height 51
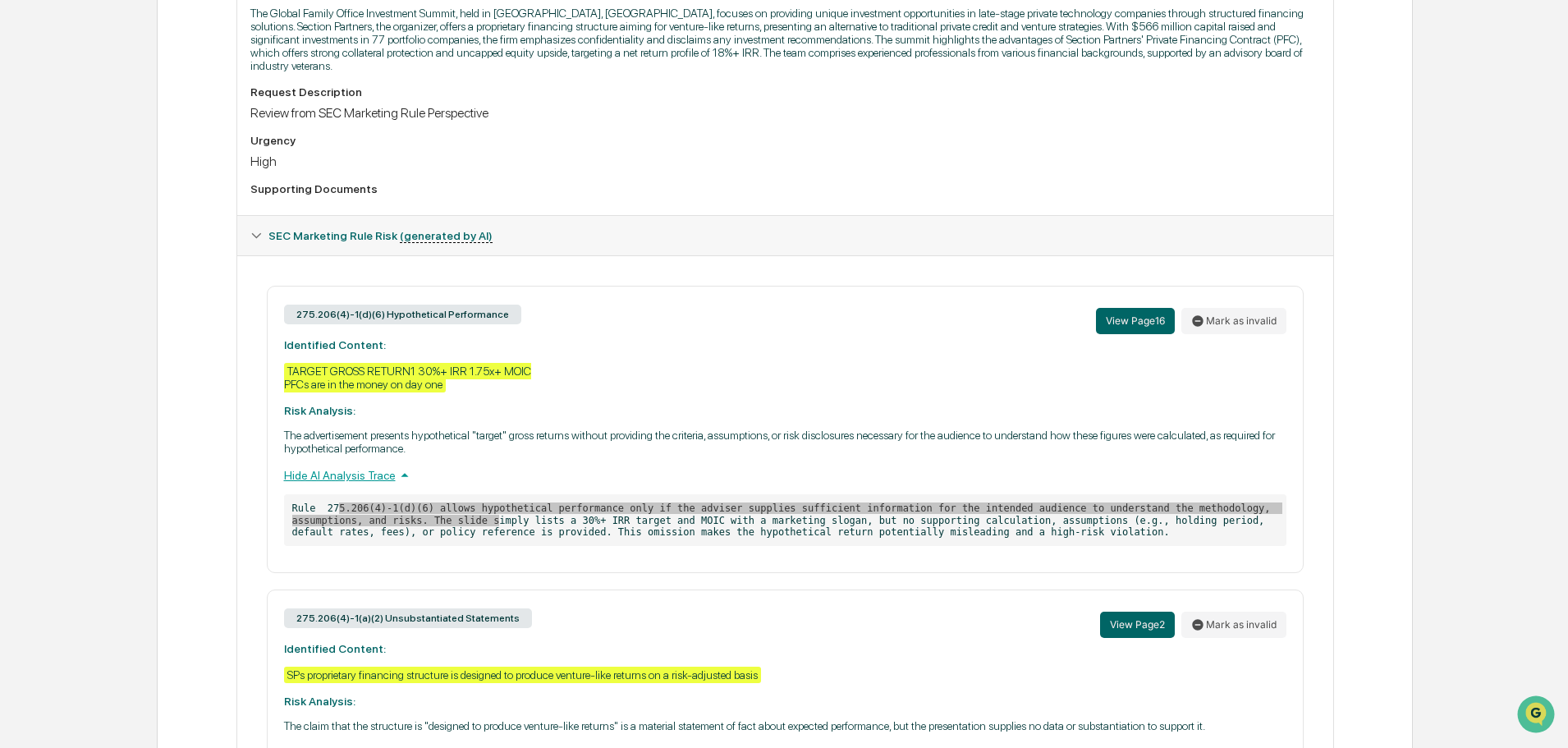
scroll to position [995, 0]
